Goal: Transaction & Acquisition: Purchase product/service

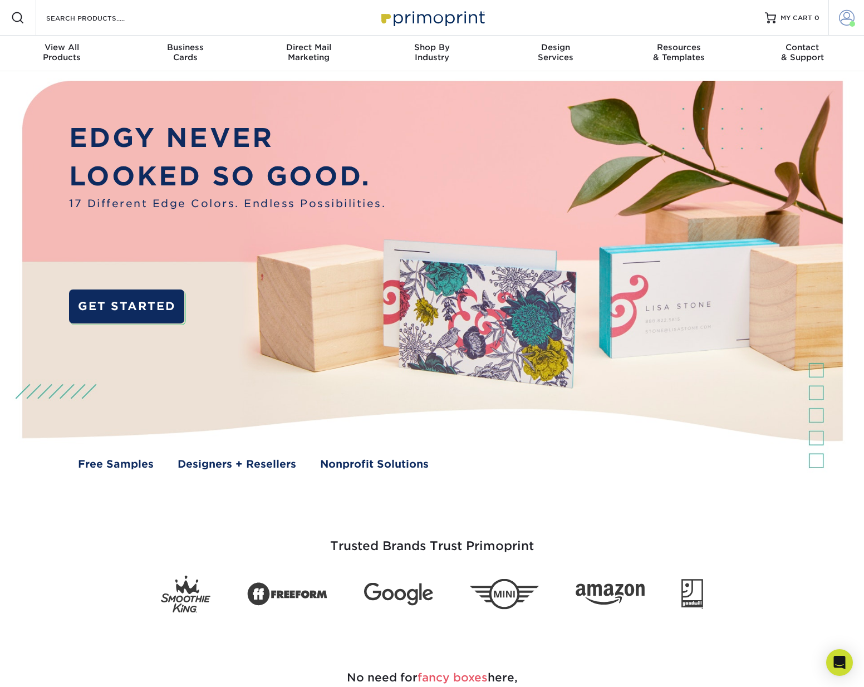
click at [851, 20] on span at bounding box center [847, 18] width 16 height 16
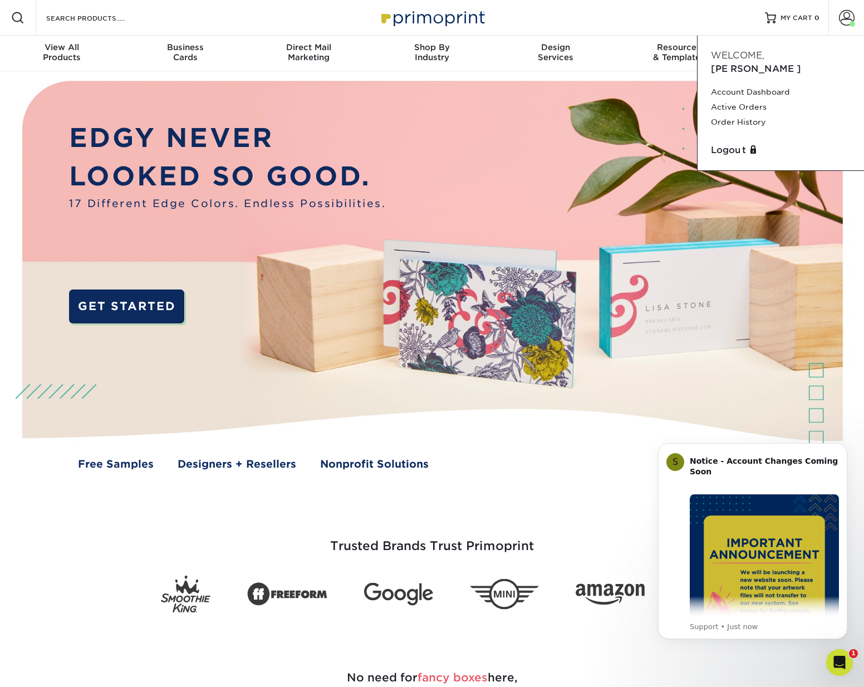
click at [858, 261] on img at bounding box center [431, 284] width 855 height 427
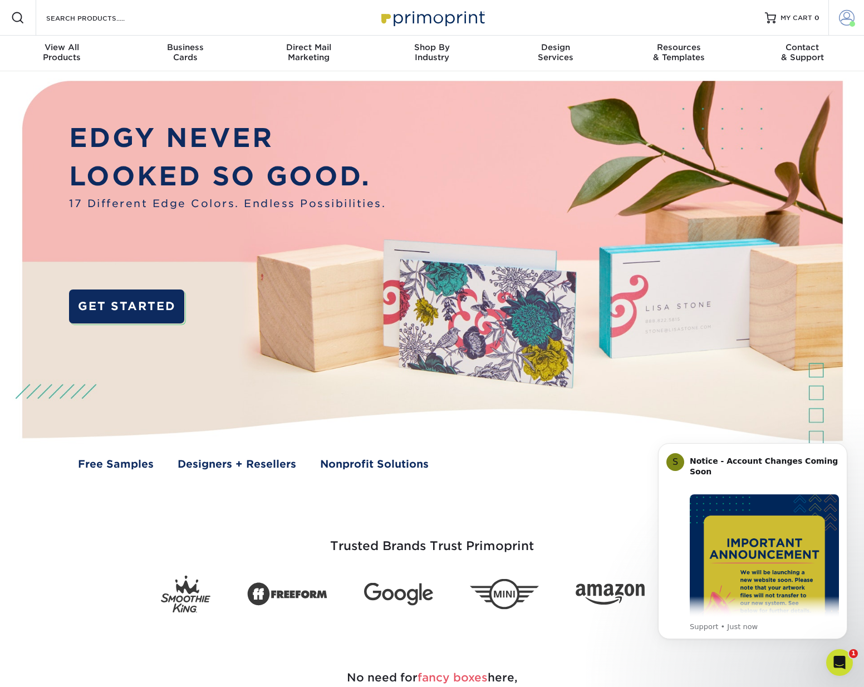
click at [844, 28] on link "Account" at bounding box center [846, 18] width 36 height 36
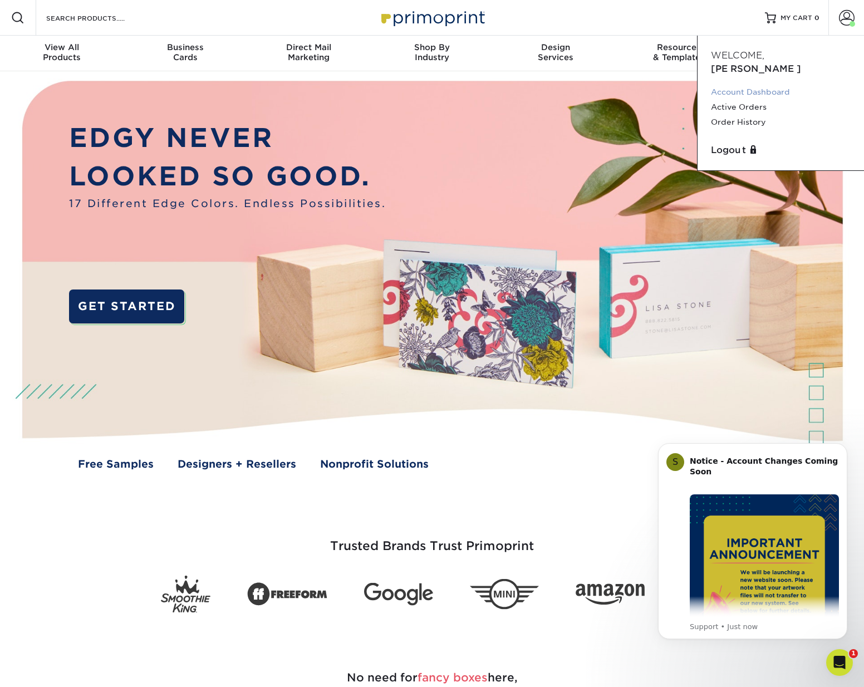
click at [754, 85] on link "Account Dashboard" at bounding box center [781, 92] width 140 height 15
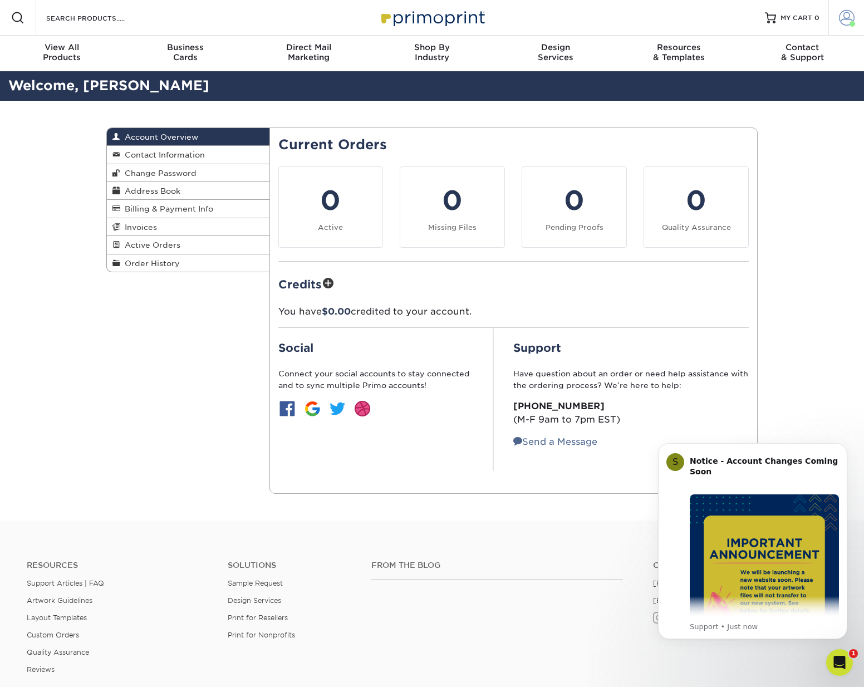
click at [843, 21] on span at bounding box center [847, 18] width 16 height 16
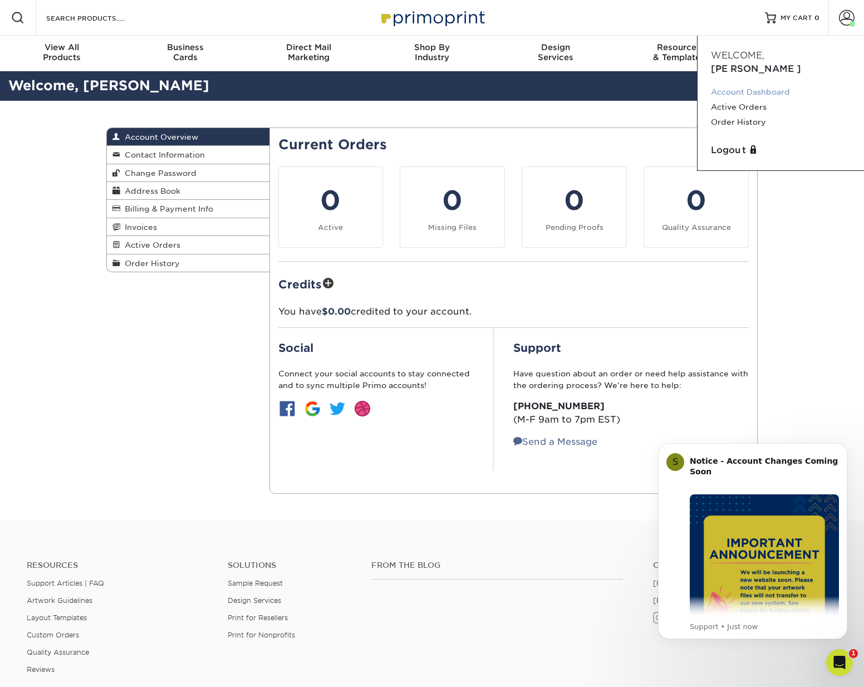
click at [776, 85] on link "Account Dashboard" at bounding box center [781, 92] width 140 height 15
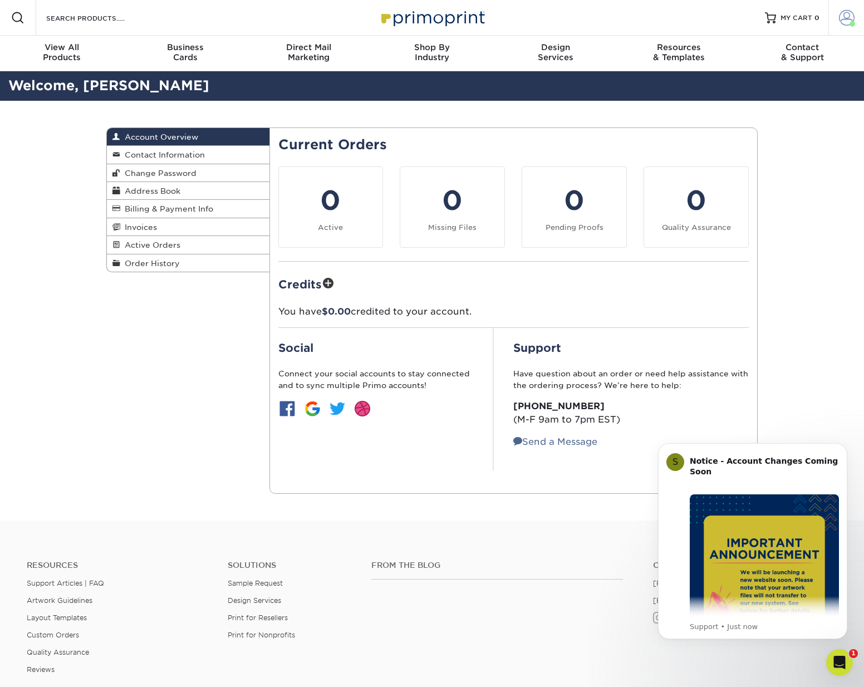
click at [840, 16] on span at bounding box center [847, 18] width 16 height 16
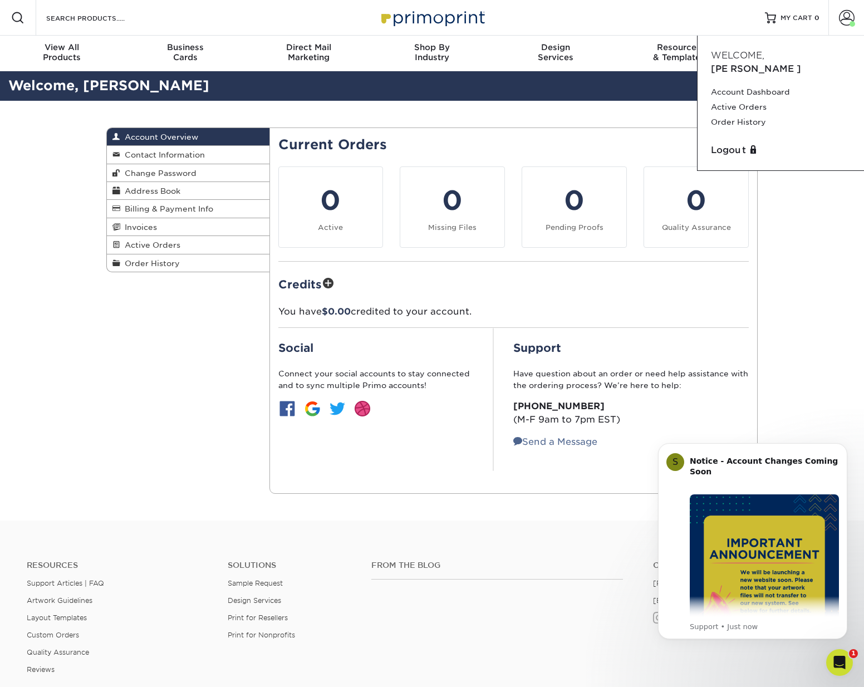
drag, startPoint x: 385, startPoint y: 112, endPoint x: 365, endPoint y: 112, distance: 20.6
click at [385, 112] on div "Account Overview Account Overview Contact Information Change Password Address B…" at bounding box center [432, 311] width 668 height 420
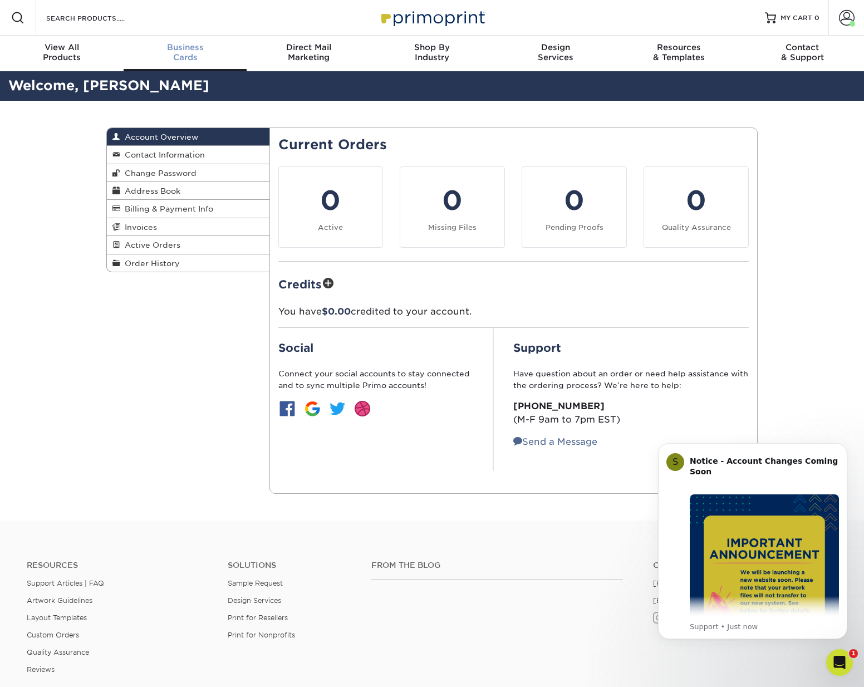
click at [186, 54] on div "Business Cards" at bounding box center [186, 52] width 124 height 20
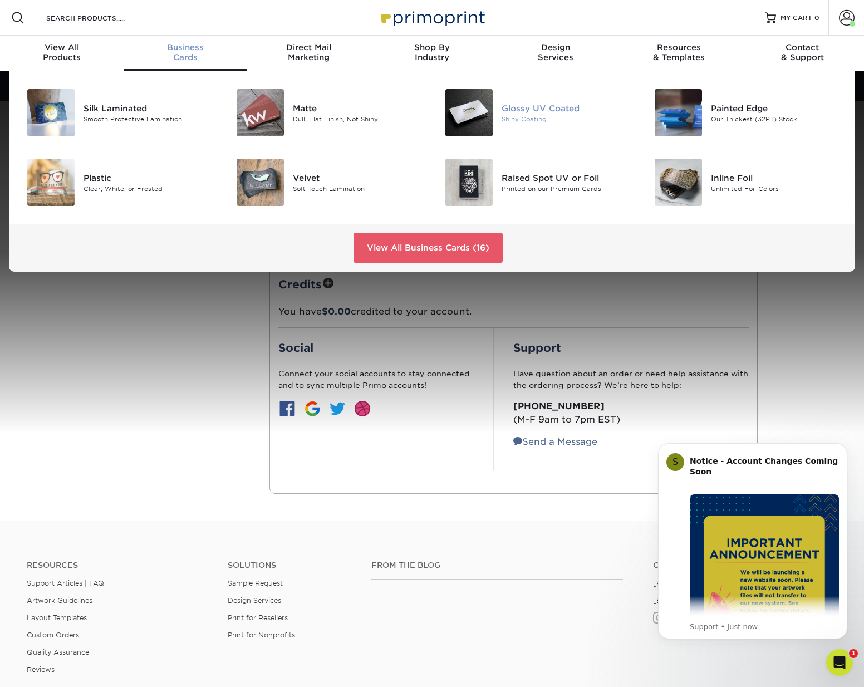
click at [500, 124] on div "Glossy UV Coated Shiny Coating" at bounding box center [536, 113] width 209 height 56
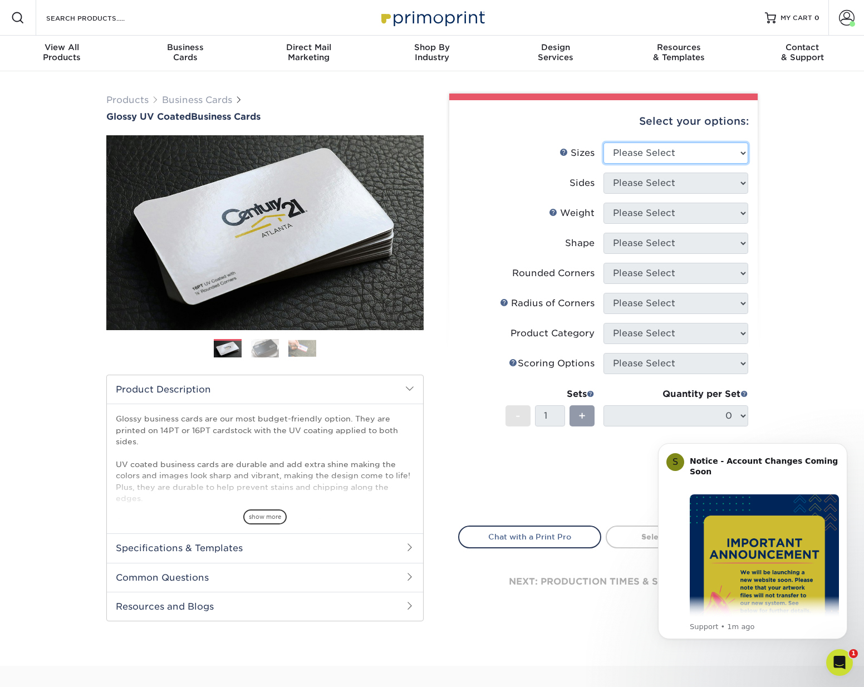
select select "2.00x3.50"
select select "13abbda7-1d64-4f25-8bb2-c179b224825d"
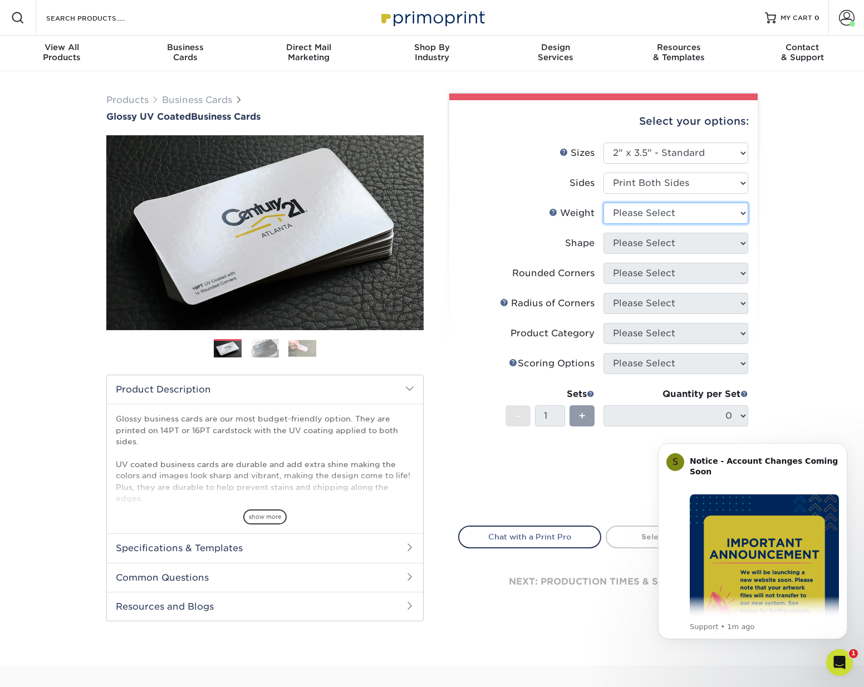
select select "16PT"
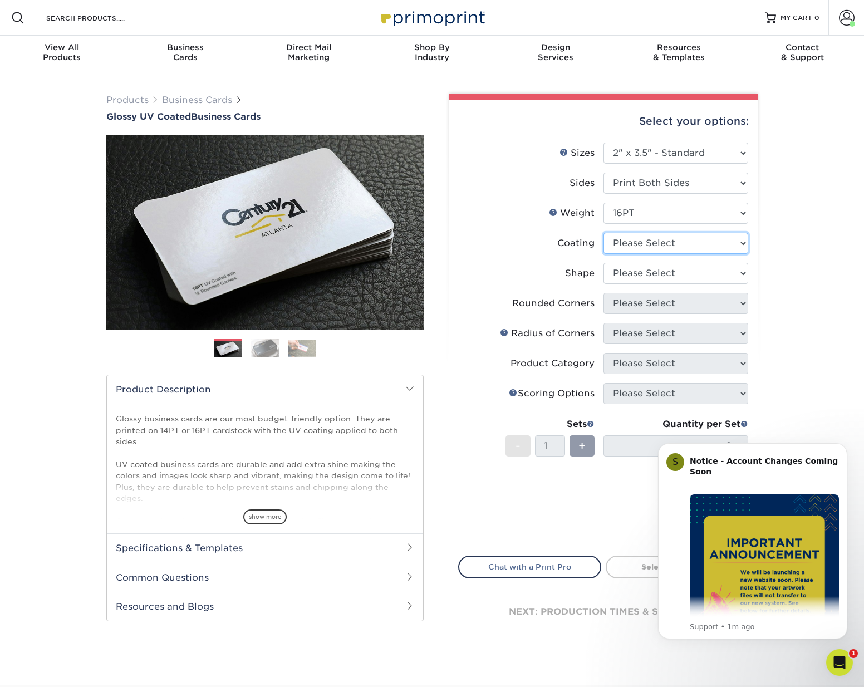
select select "1e8116af-acfc-44b1-83dc-8181aa338834"
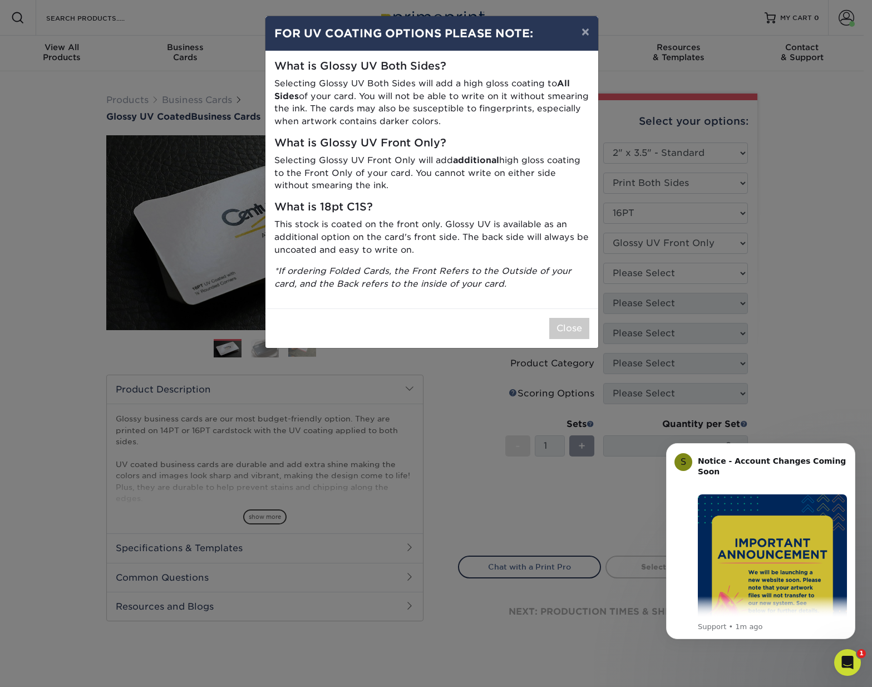
click at [576, 323] on button "Close" at bounding box center [569, 328] width 40 height 21
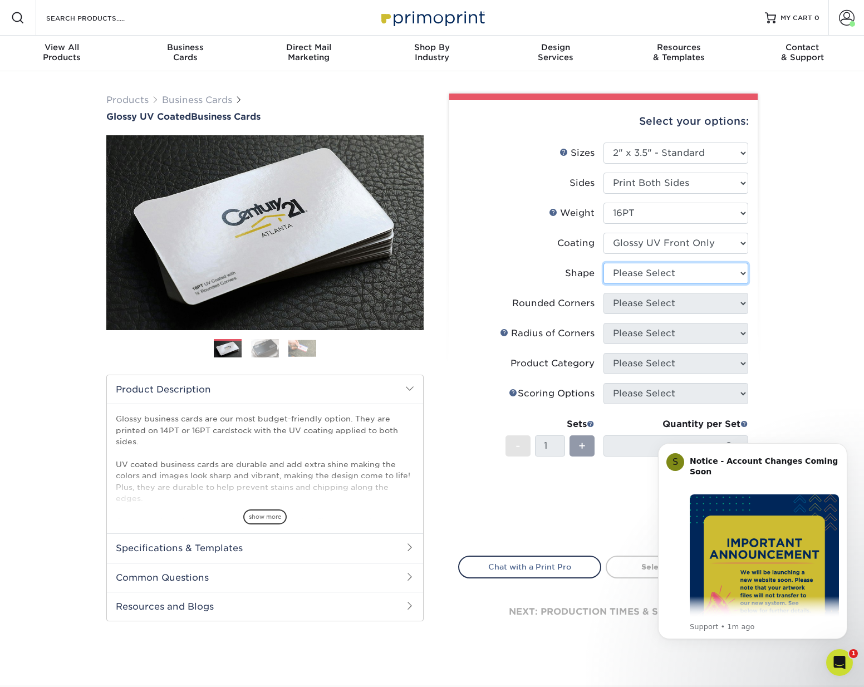
select select "standard"
select select "0"
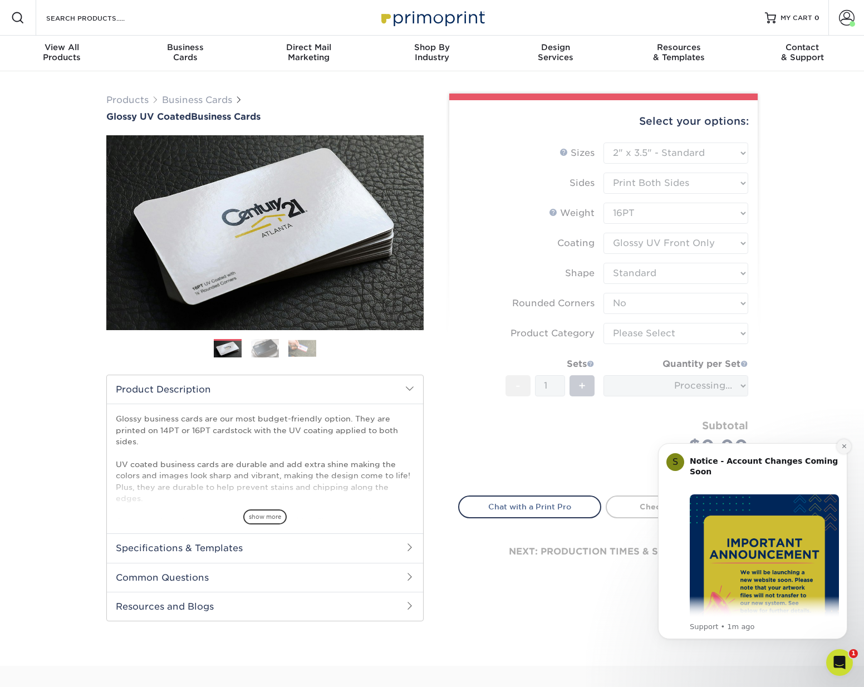
click at [844, 448] on icon "Dismiss notification" at bounding box center [844, 446] width 6 height 6
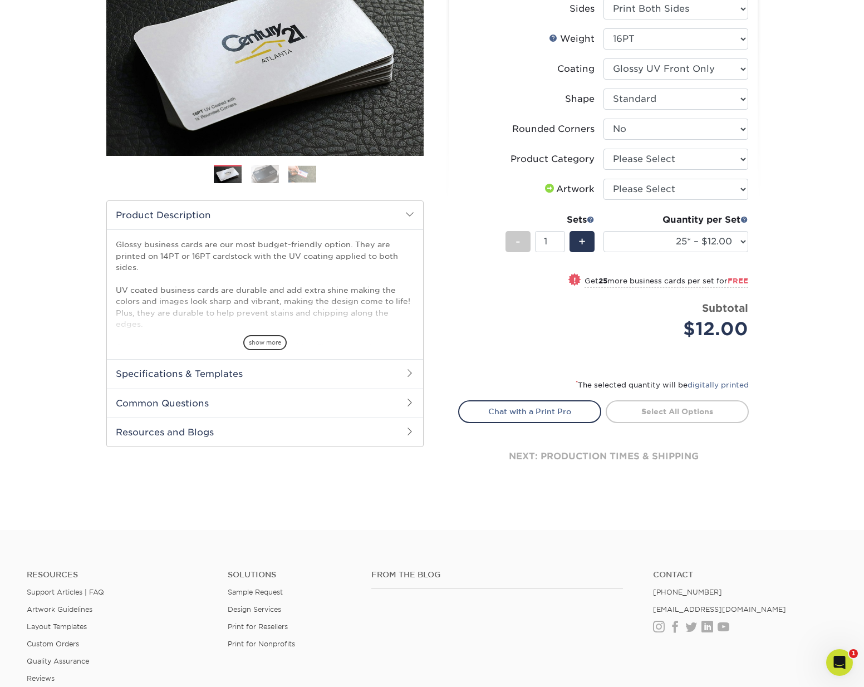
scroll to position [205, 0]
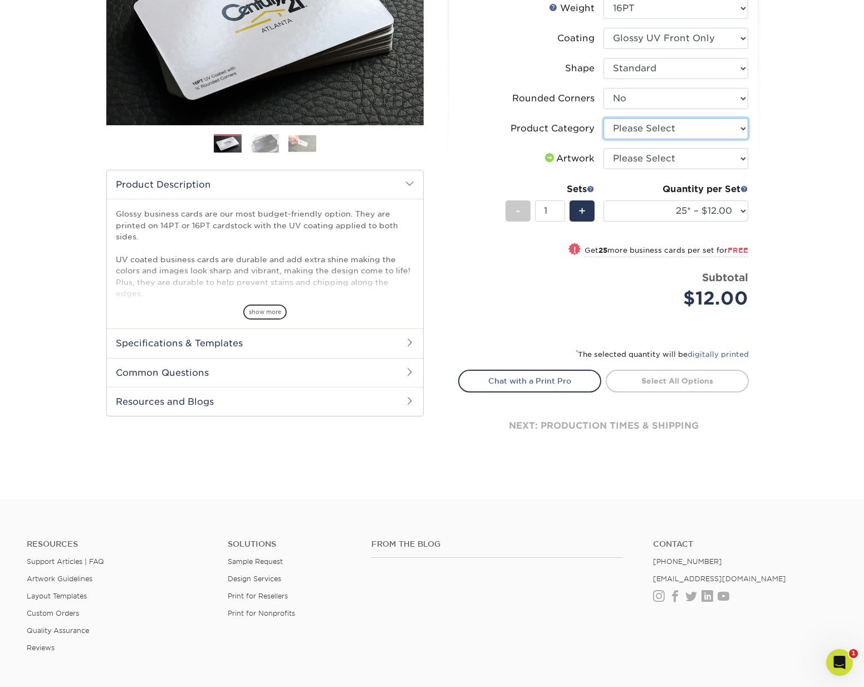
select select "3b5148f1-0588-4f88-a218-97bcfdce65c1"
select select "upload"
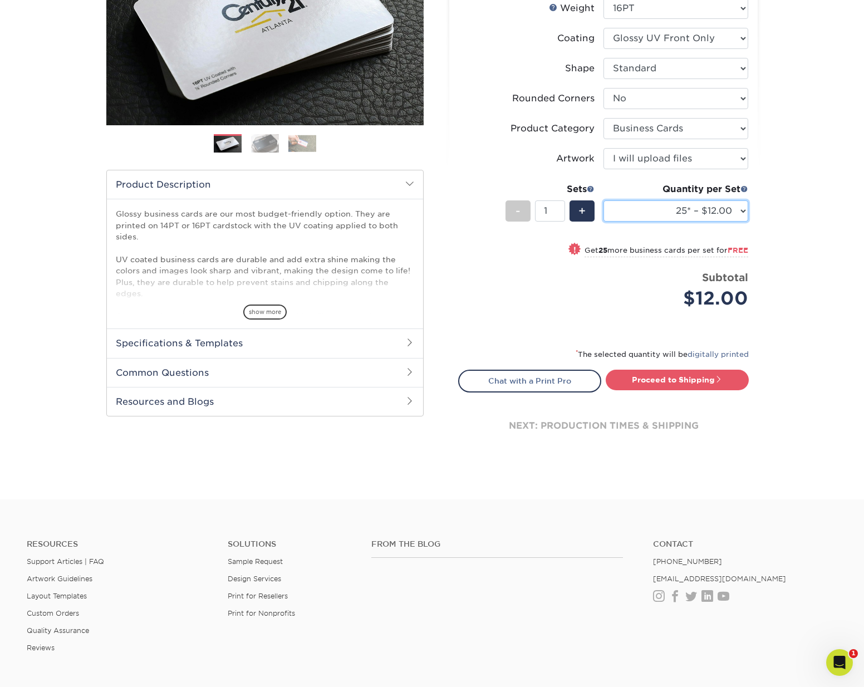
select select "1000 – $53.00"
